Goal: Entertainment & Leisure: Consume media (video, audio)

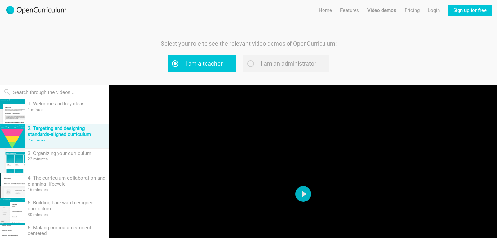
scroll to position [63, 0]
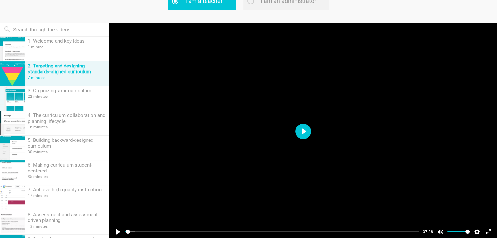
click at [300, 129] on button "Play" at bounding box center [303, 132] width 16 height 16
type input "1.01"
type input "1"
click at [469, 231] on input "Volume" at bounding box center [458, 232] width 22 height 6
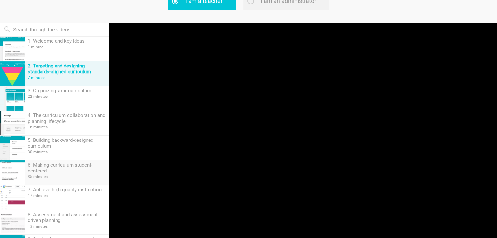
type input "11.61"
click at [65, 168] on div "6. Making curriculum student-centered" at bounding box center [67, 168] width 78 height 12
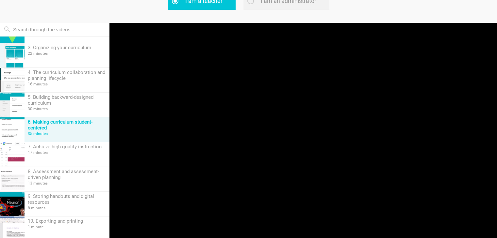
scroll to position [43, 0]
type input "0.97"
click at [80, 206] on div "8 minutes" at bounding box center [67, 208] width 78 height 5
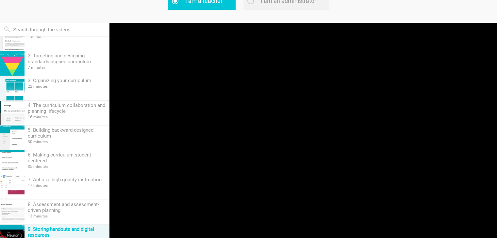
scroll to position [0, 0]
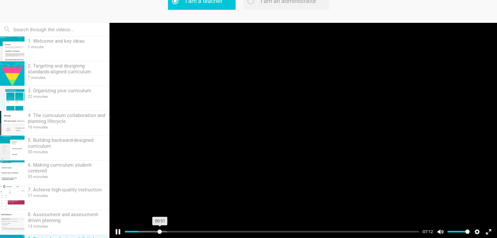
click at [159, 230] on input "Seek" at bounding box center [272, 232] width 294 height 6
click at [172, 231] on input "Seek" at bounding box center [272, 232] width 294 height 6
click at [213, 232] on input "Seek" at bounding box center [272, 232] width 294 height 6
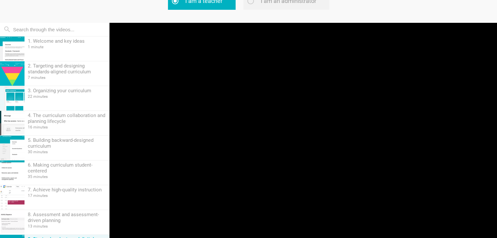
type input "30.11"
